Goal: Transaction & Acquisition: Purchase product/service

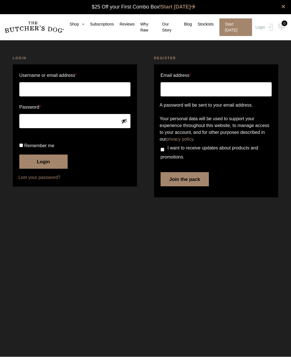
type input "Skye@fetchnpoint.com"
click at [43, 169] on button "Login" at bounding box center [43, 162] width 48 height 14
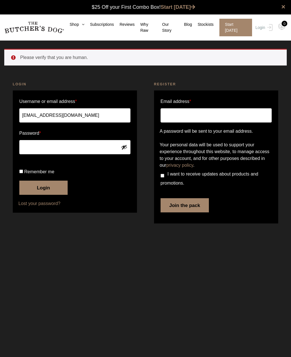
click at [19, 173] on input "Remember me" at bounding box center [21, 172] width 4 height 4
checkbox input "true"
click at [31, 195] on button "Login" at bounding box center [43, 188] width 48 height 14
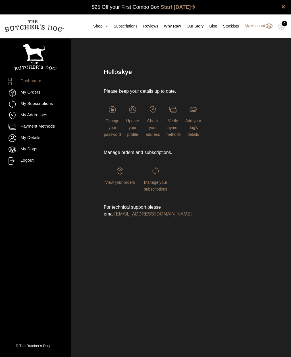
click at [154, 125] on span "Check your address" at bounding box center [153, 128] width 14 height 18
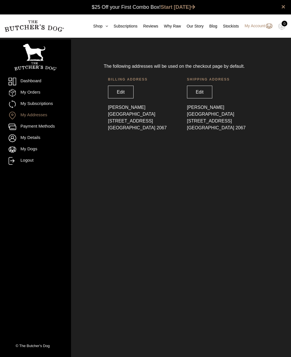
click at [206, 93] on link "Edit" at bounding box center [200, 92] width 26 height 13
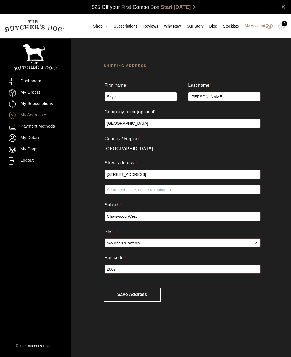
select select "NSW"
click at [209, 177] on input "[STREET_ADDRESS]" at bounding box center [182, 174] width 156 height 9
type input "1"
type input "67 Crescent Road"
click at [221, 217] on input "Chatswood West" at bounding box center [182, 216] width 156 height 9
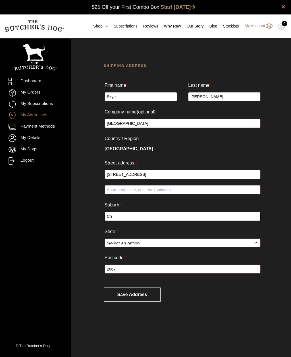
type input "C"
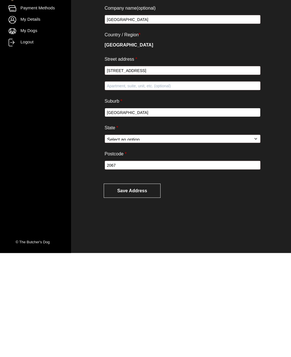
type input "[GEOGRAPHIC_DATA]"
click at [151, 288] on button "Save address" at bounding box center [132, 295] width 57 height 14
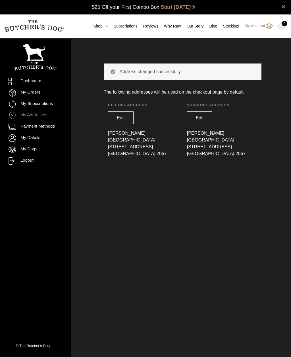
click at [115, 119] on link "Edit" at bounding box center [121, 118] width 26 height 13
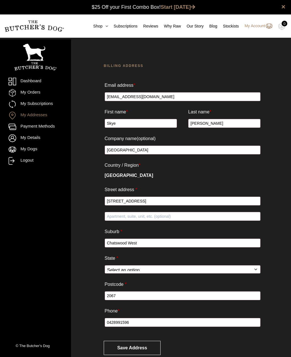
select select "[GEOGRAPHIC_DATA]"
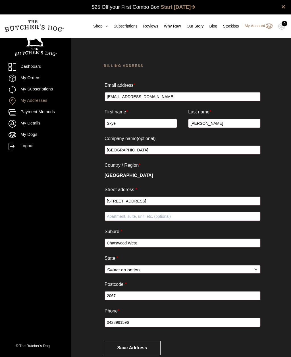
scroll to position [0, 0]
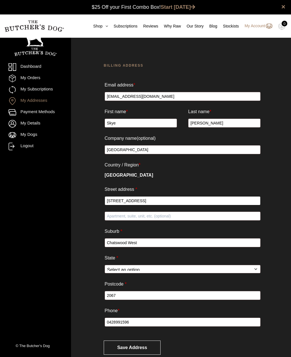
click at [238, 202] on input "[STREET_ADDRESS]" at bounding box center [182, 200] width 156 height 9
type input "1"
type input "[STREET_ADDRESS]"
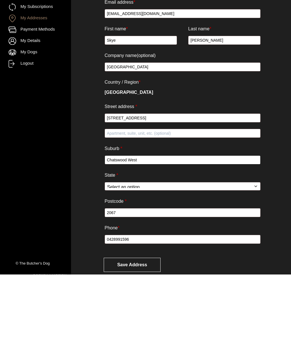
click at [238, 238] on input "Chatswood West" at bounding box center [182, 242] width 156 height 9
type input "[GEOGRAPHIC_DATA]"
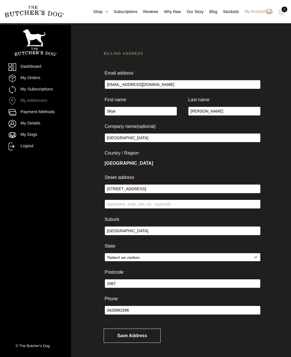
click at [222, 285] on input "2067" at bounding box center [182, 283] width 156 height 9
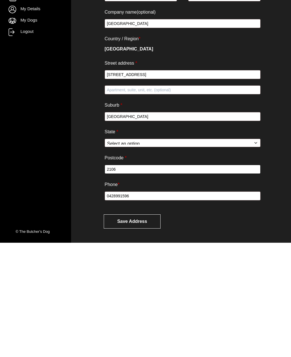
type input "2106"
click at [153, 329] on button "Save address" at bounding box center [132, 336] width 57 height 14
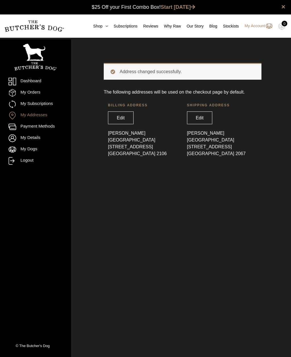
click at [22, 95] on link "My Orders" at bounding box center [36, 93] width 54 height 8
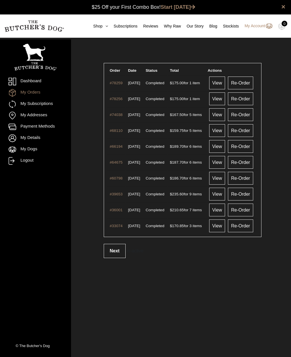
click at [23, 80] on link "Dashboard" at bounding box center [36, 82] width 54 height 8
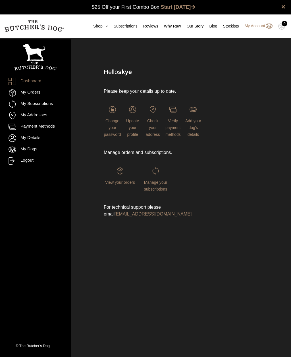
click at [95, 29] on link "Shop" at bounding box center [97, 26] width 20 height 6
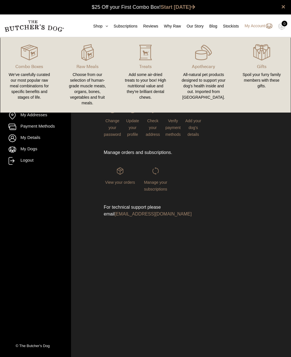
click at [86, 88] on div "Choose from our selection of human-grade muscle meats, organs, bones, vegetable…" at bounding box center [87, 89] width 44 height 34
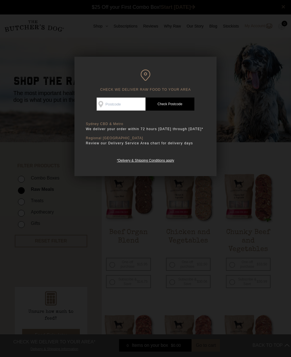
scroll to position [0, 0]
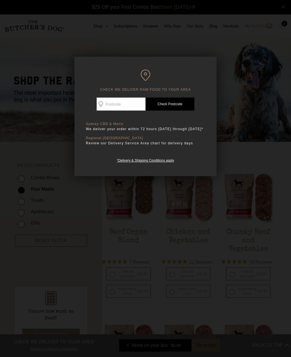
click at [125, 105] on input "Check Availability At" at bounding box center [121, 104] width 49 height 13
type input "2106"
click at [182, 105] on link "Check Postcode" at bounding box center [169, 104] width 49 height 13
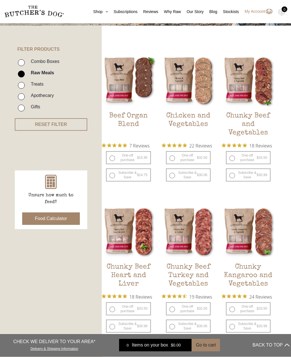
scroll to position [117, 0]
click at [233, 161] on label "One-off purchase $ 33.50 — or subscribe and save 7.5%" at bounding box center [248, 157] width 45 height 13
radio input "true"
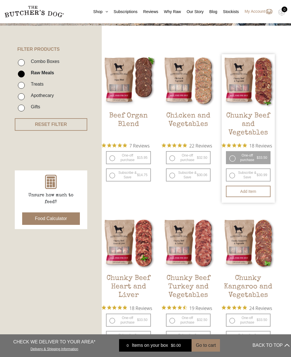
click at [254, 192] on button "Add item" at bounding box center [248, 191] width 45 height 11
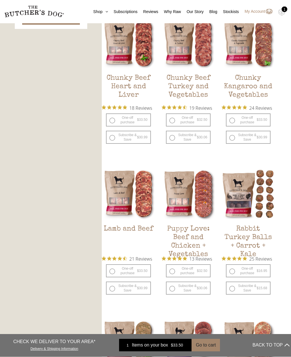
scroll to position [317, 0]
click at [110, 271] on label "One-off purchase $ 33.50 — or subscribe and save 7.5%" at bounding box center [128, 270] width 45 height 13
radio input "true"
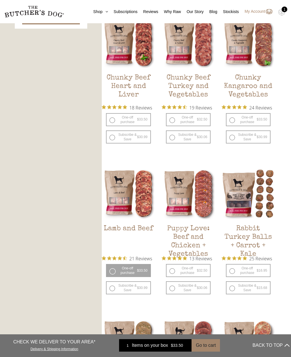
radio input "false"
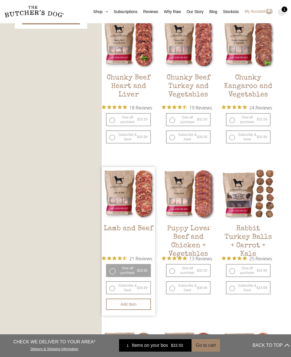
click at [109, 273] on label "One-off purchase $ 33.50 — or subscribe and save 7.5%" at bounding box center [128, 270] width 45 height 13
click at [115, 304] on button "Add item" at bounding box center [128, 304] width 45 height 11
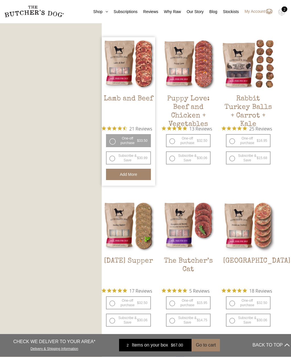
scroll to position [447, 0]
click at [234, 304] on label "One-off purchase $ 32.50 — or subscribe and save 7.5%" at bounding box center [248, 303] width 45 height 13
radio input "true"
radio input "false"
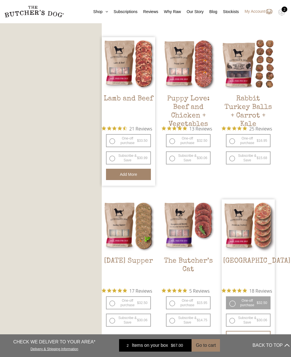
click at [250, 336] on button "Add item" at bounding box center [248, 336] width 45 height 11
click at [205, 352] on button "Go to cart" at bounding box center [205, 346] width 28 height 12
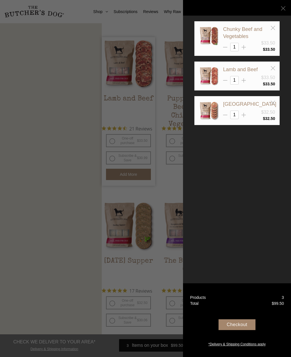
click at [247, 78] on div "1" at bounding box center [249, 80] width 52 height 9
click at [246, 79] on div "1" at bounding box center [249, 80] width 52 height 9
click at [236, 80] on input "1" at bounding box center [234, 80] width 9 height 9
click at [243, 80] on div "Chunky Beef and Vegetables $33.50 1 $ 1 $" at bounding box center [236, 87] width 85 height 132
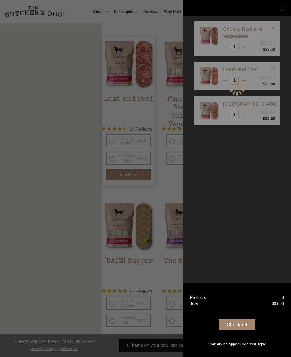
scroll to position [447, 0]
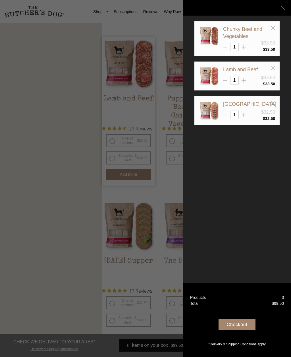
click at [236, 81] on input "1" at bounding box center [234, 80] width 9 height 9
type input "2"
click at [242, 49] on div "Chunky Beef and Vegetables $33.50 1 $ 2 $" at bounding box center [236, 87] width 85 height 132
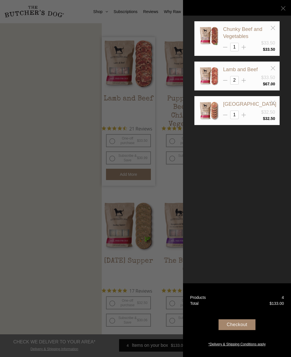
click at [236, 48] on input "1" at bounding box center [234, 47] width 9 height 9
type input "2"
click at [248, 138] on div "Chunky Beef and Vegetables $33.50 2 $ 2 $" at bounding box center [236, 87] width 85 height 132
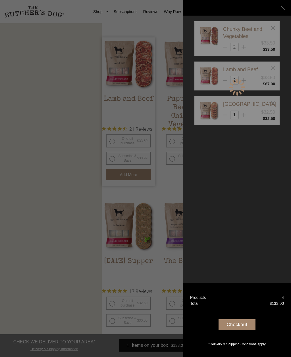
scroll to position [447, 0]
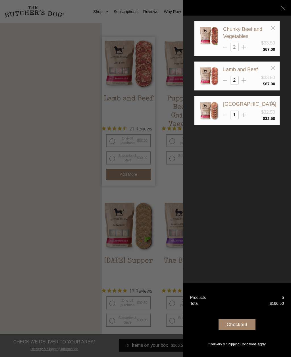
click at [245, 330] on div "Checkout" at bounding box center [236, 325] width 37 height 11
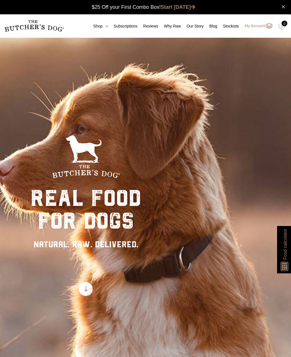
scroll to position [0, 0]
